Goal: Task Accomplishment & Management: Use online tool/utility

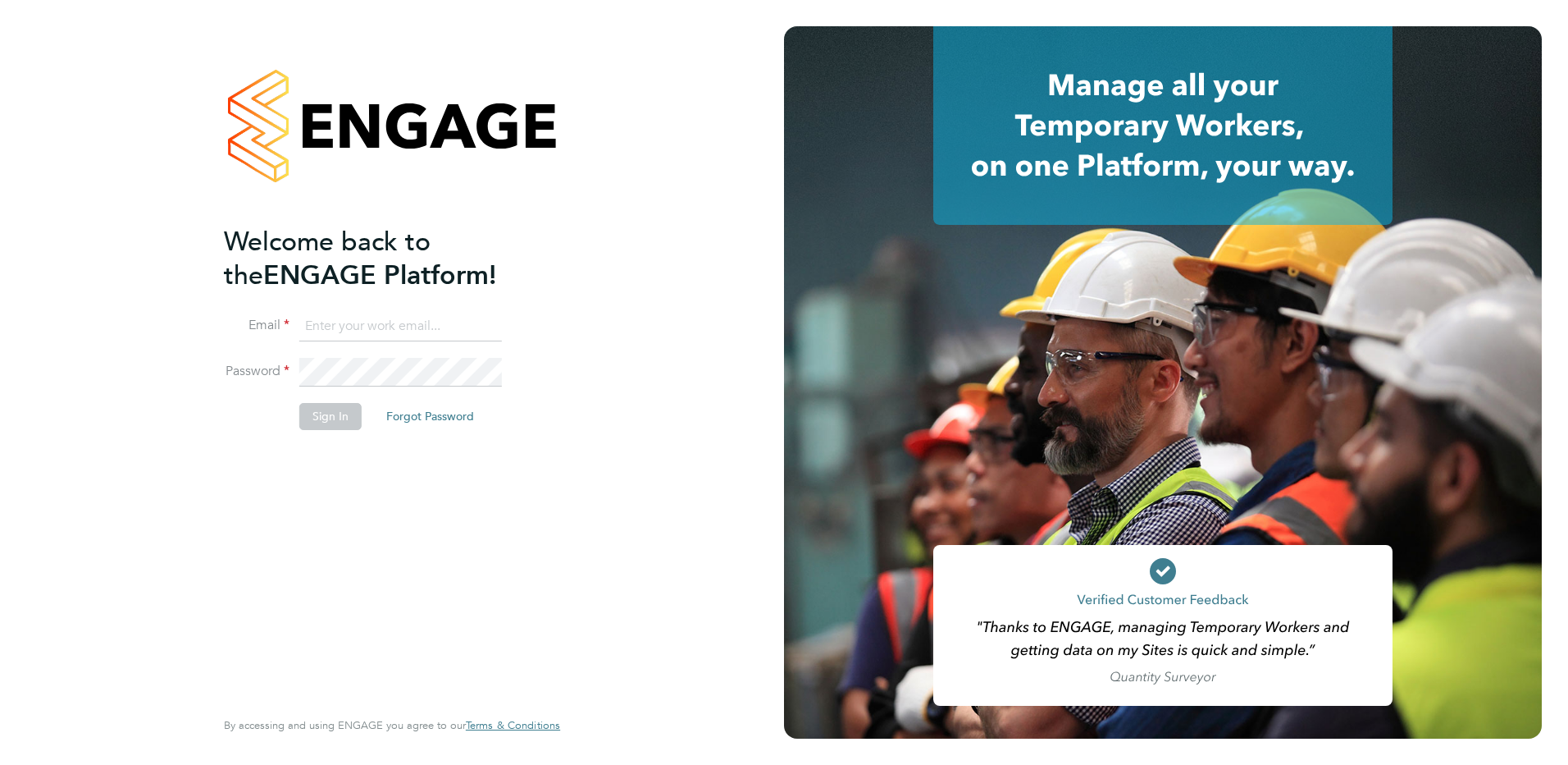
type input "[PERSON_NAME][EMAIL_ADDRESS][PERSON_NAME][DOMAIN_NAME]"
click at [341, 421] on button "Sign In" at bounding box center [330, 416] width 62 height 26
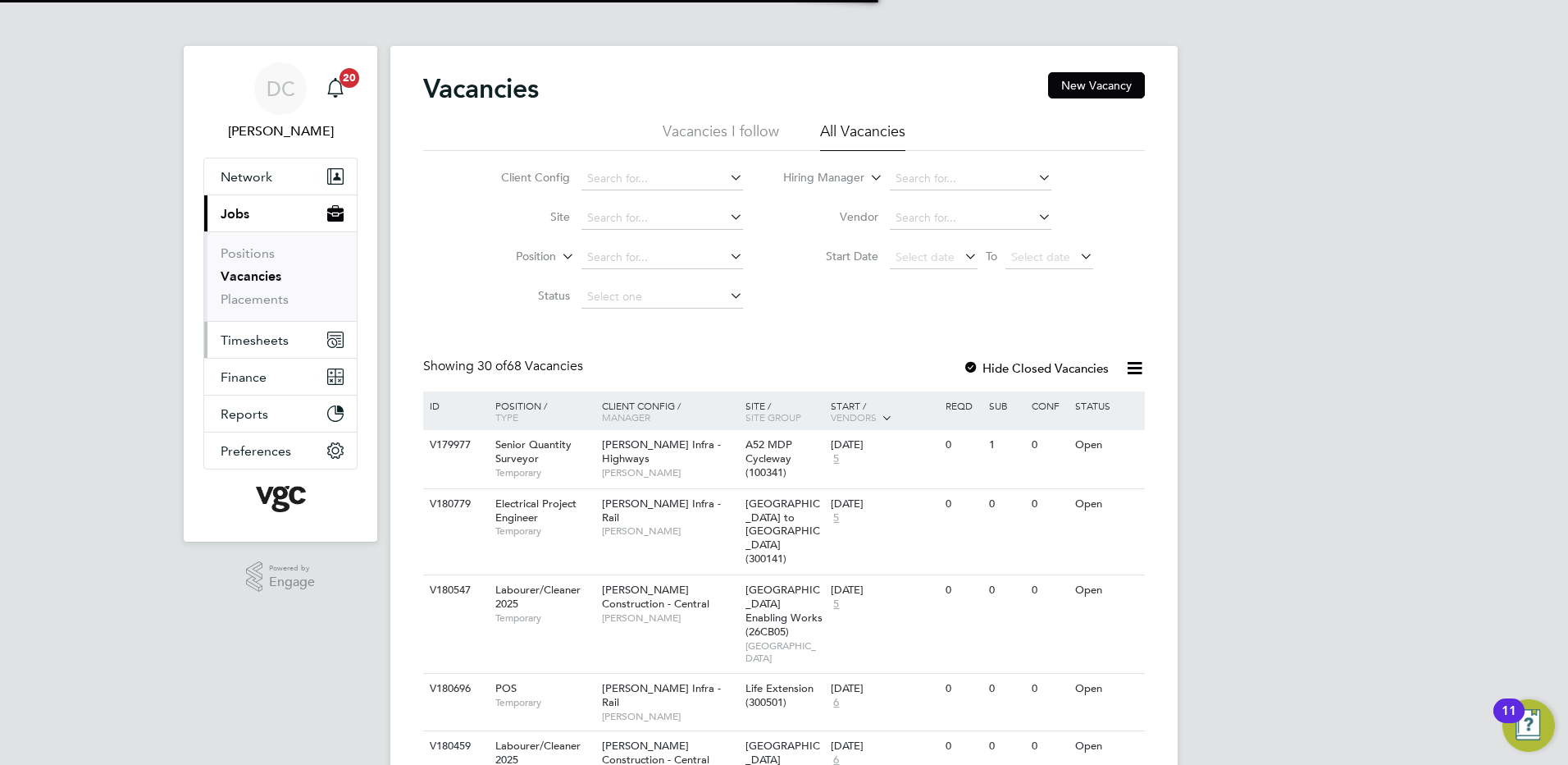
click at [283, 342] on span "Timesheets" at bounding box center [254, 340] width 68 height 15
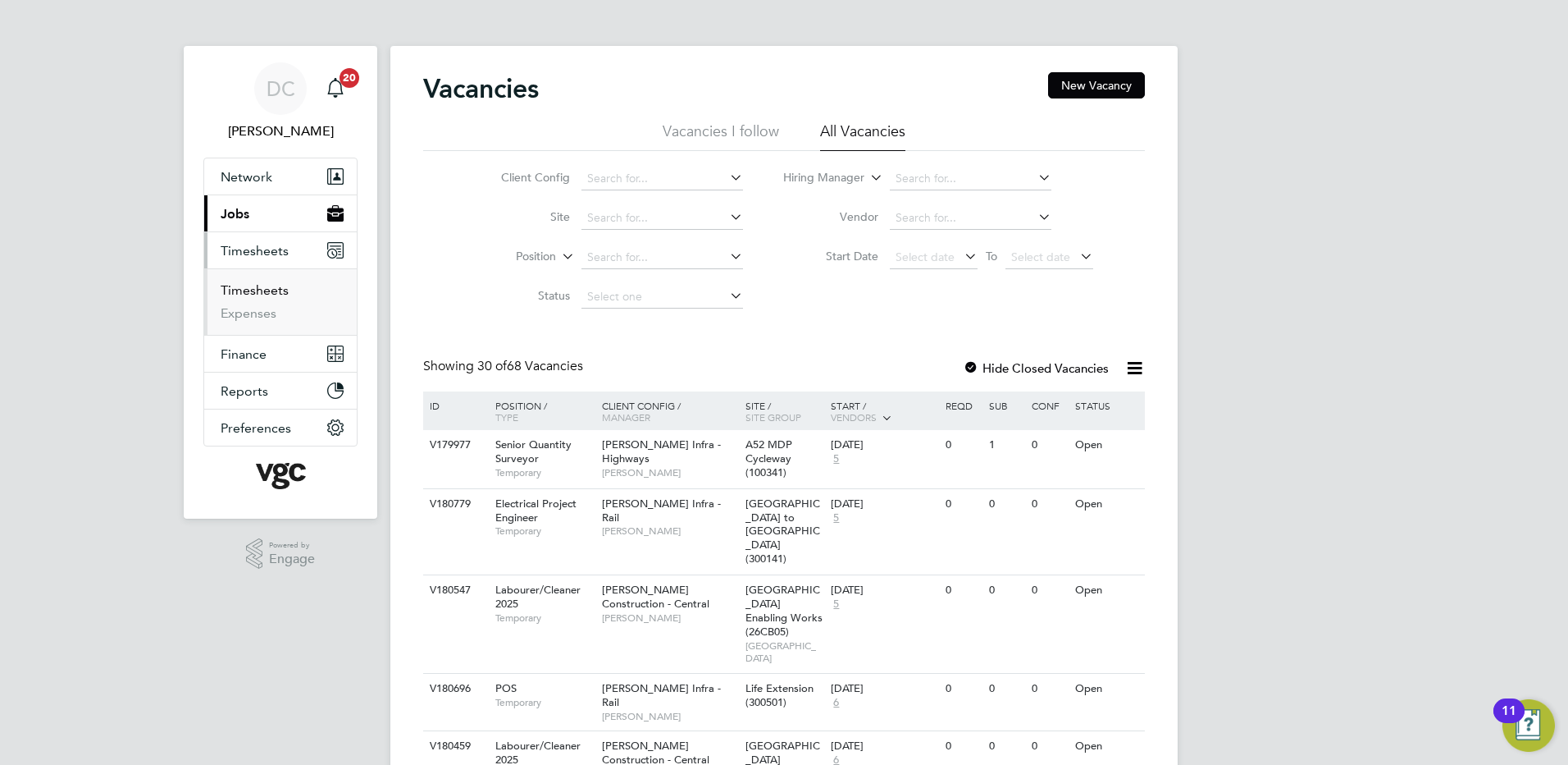
click at [261, 288] on link "Timesheets" at bounding box center [254, 289] width 68 height 15
